Goal: Task Accomplishment & Management: Manage account settings

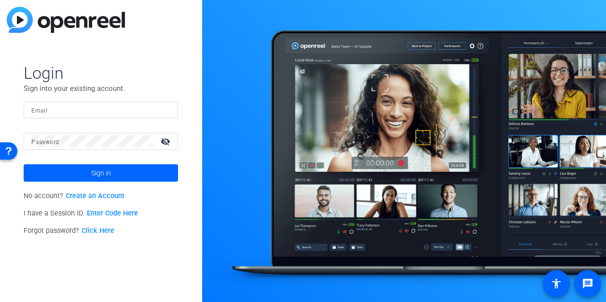
click at [109, 113] on input "Email" at bounding box center [100, 110] width 139 height 12
click at [24, 164] on button "Sign in" at bounding box center [101, 172] width 154 height 17
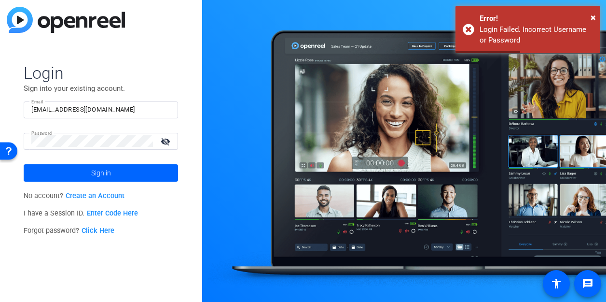
click at [90, 105] on input "[EMAIL_ADDRESS][DOMAIN_NAME]" at bounding box center [100, 110] width 139 height 12
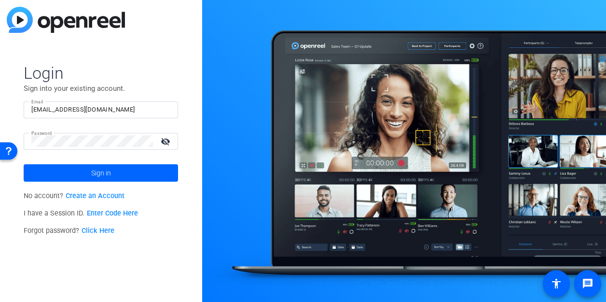
click at [97, 116] on div "[EMAIL_ADDRESS][DOMAIN_NAME]" at bounding box center [100, 109] width 139 height 17
type input "c"
click at [118, 114] on input "[EMAIL_ADDRESS][DOMAIN_NAME]" at bounding box center [100, 110] width 139 height 12
type input "[PERSON_NAME][EMAIL_ADDRESS][PERSON_NAME][DOMAIN_NAME]"
click at [85, 174] on span at bounding box center [101, 172] width 154 height 23
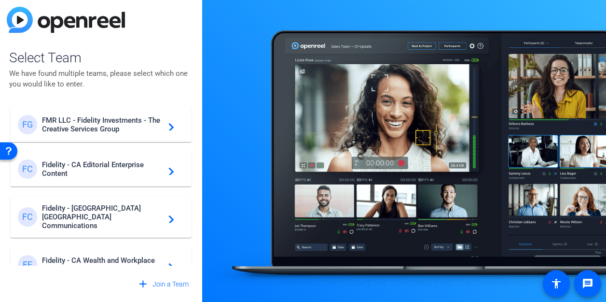
click at [74, 129] on span "FMR LLC - Fidelity Investments - The Creative Services Group" at bounding box center [102, 124] width 121 height 17
